Goal: Book appointment/travel/reservation

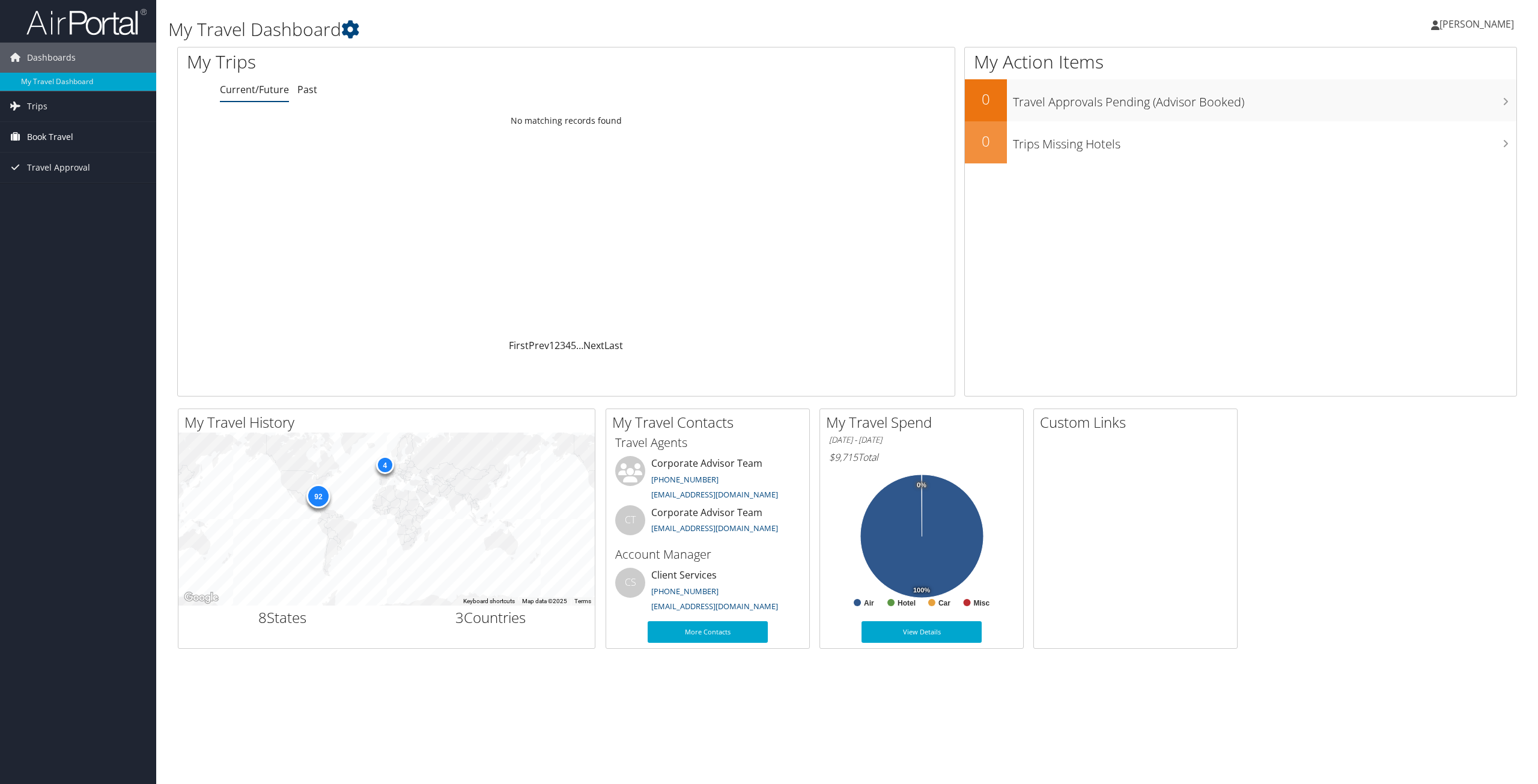
click at [53, 139] on span "Book Travel" at bounding box center [50, 137] width 46 height 30
click at [61, 194] on link "Book/Manage Online Trips" at bounding box center [78, 197] width 156 height 18
